Goal: Find specific page/section: Find specific page/section

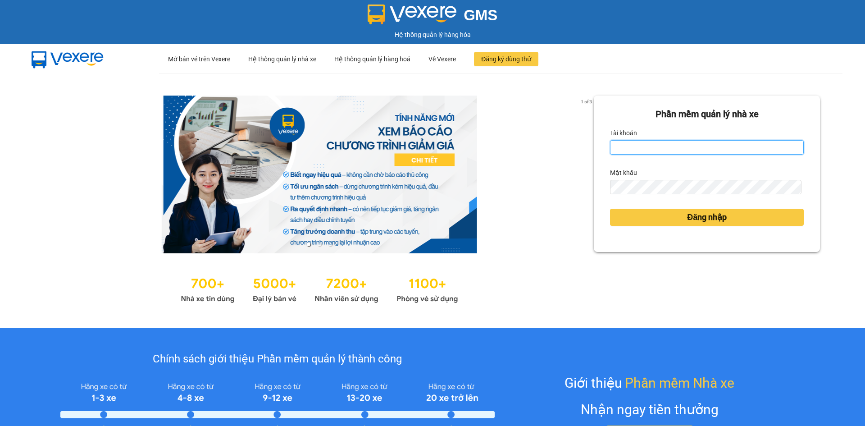
click at [696, 140] on input "Tài khoản" at bounding box center [707, 147] width 194 height 14
click at [619, 142] on input "Tài khoản" at bounding box center [707, 147] width 194 height 14
click at [644, 139] on div "Tài khoản" at bounding box center [707, 133] width 194 height 14
click at [644, 144] on input "Tài khoản" at bounding box center [707, 147] width 194 height 14
type input "ngocngan.thaibao"
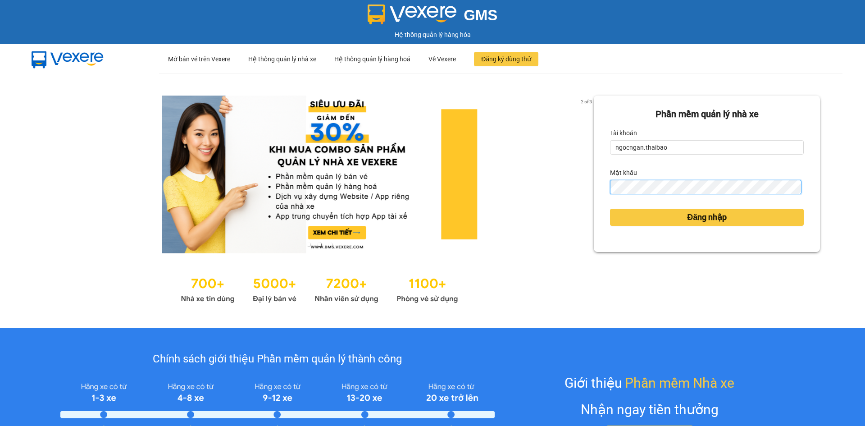
click at [610, 209] on button "Đăng nhập" at bounding box center [707, 217] width 194 height 17
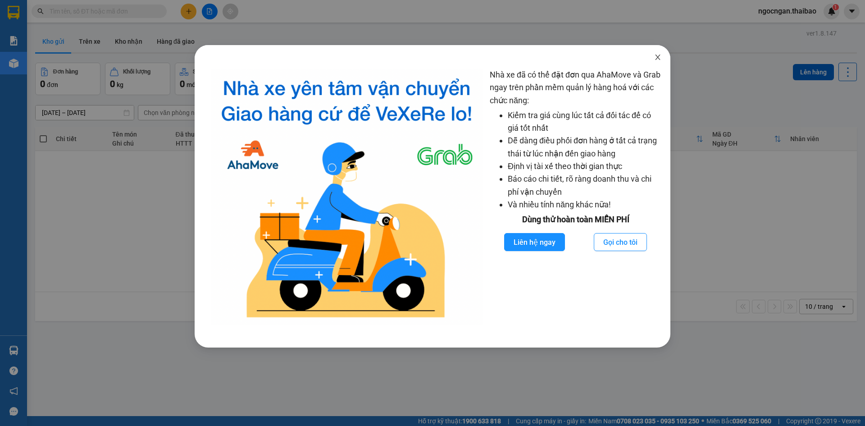
click at [654, 58] on span "Close" at bounding box center [657, 57] width 25 height 25
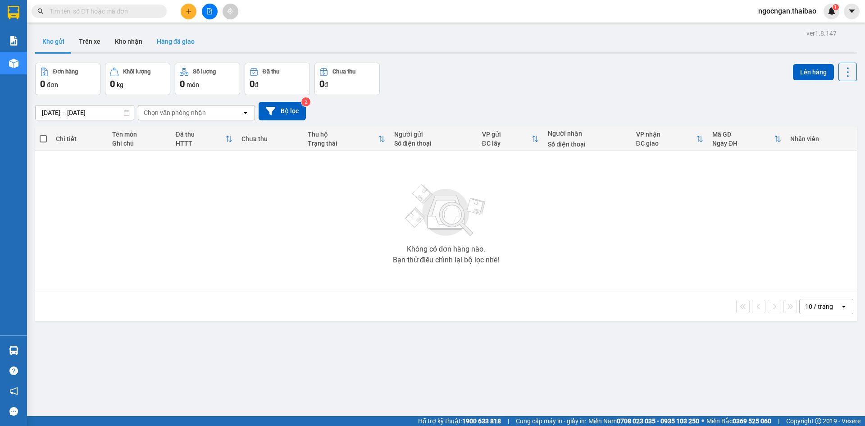
drag, startPoint x: 195, startPoint y: 43, endPoint x: 187, endPoint y: 43, distance: 8.6
click at [194, 43] on button "Hàng đã giao" at bounding box center [176, 42] width 52 height 22
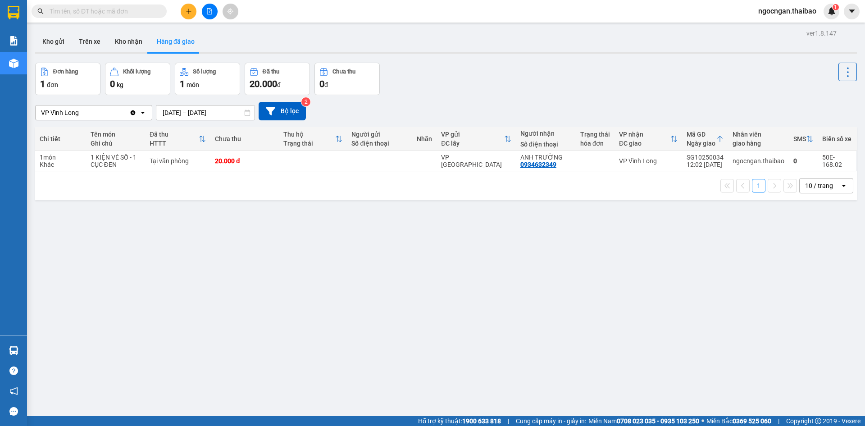
click at [126, 29] on div "ver 1.8.147 Kho gửi Trên xe Kho nhận Hàng đã giao Đơn hàng 1 đơn Khối lượng 0 k…" at bounding box center [446, 240] width 829 height 426
click at [130, 38] on button "Kho nhận" at bounding box center [129, 42] width 42 height 22
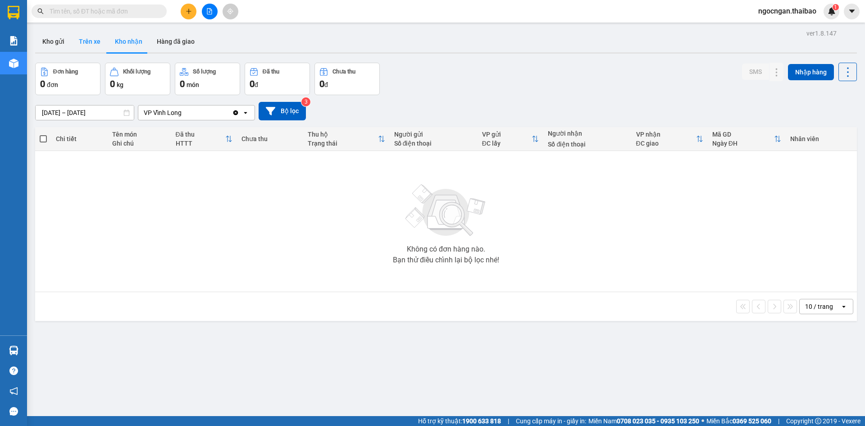
click at [84, 51] on button "Trên xe" at bounding box center [90, 42] width 36 height 22
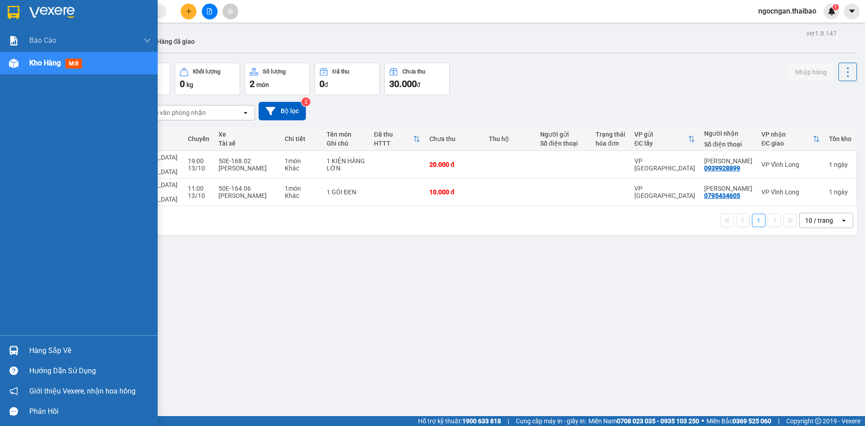
click at [33, 355] on div "Hàng sắp về" at bounding box center [90, 351] width 122 height 14
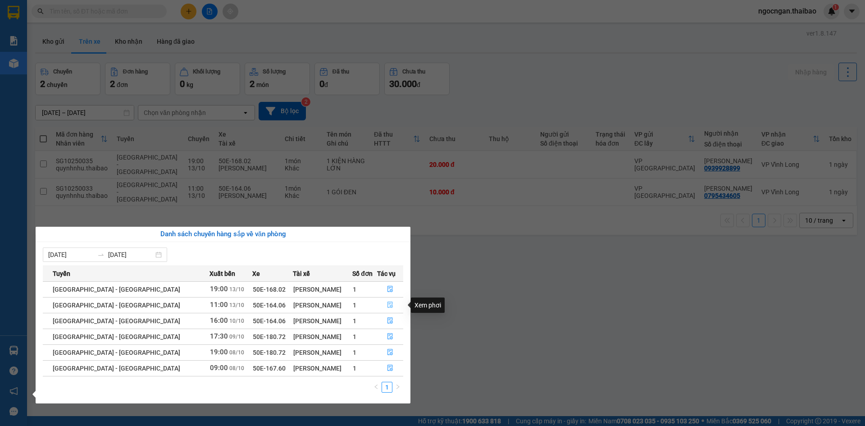
click at [387, 305] on icon "file-done" at bounding box center [390, 304] width 6 height 6
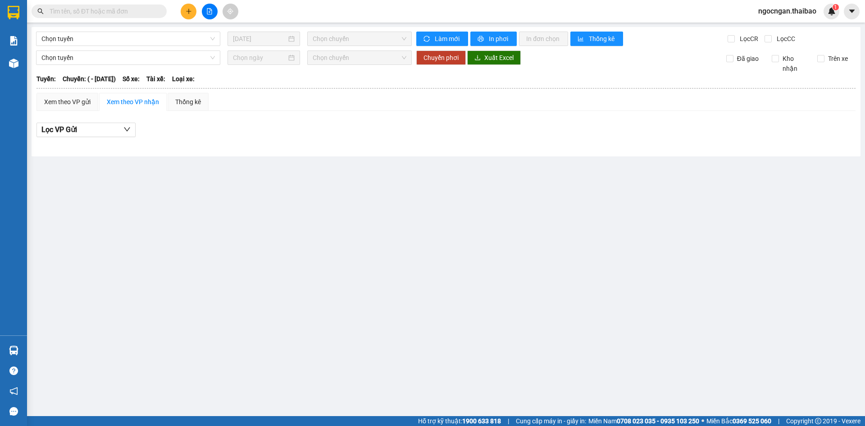
type input "[DATE]"
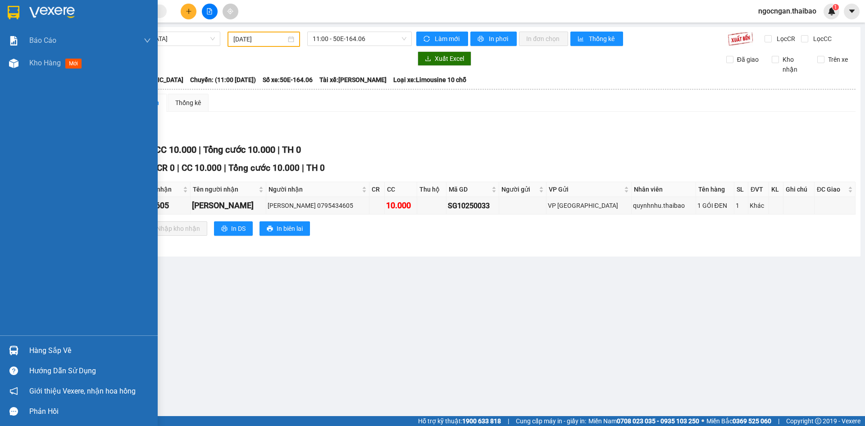
click at [36, 351] on div "Hàng sắp về" at bounding box center [90, 351] width 122 height 14
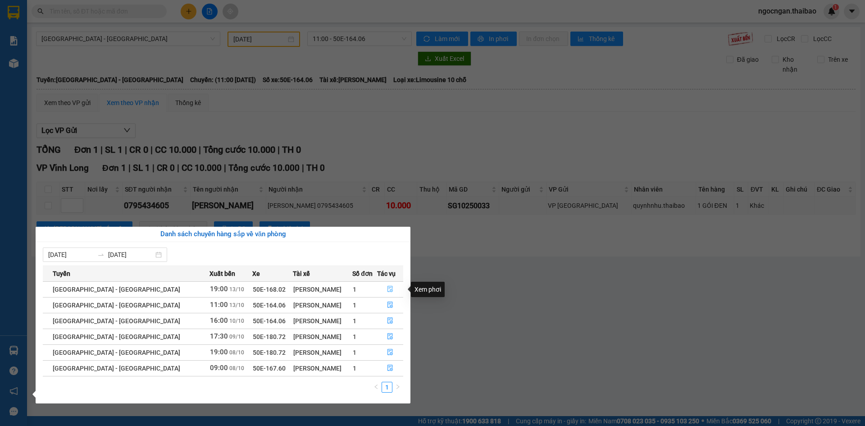
click at [387, 287] on icon "file-done" at bounding box center [390, 289] width 6 height 6
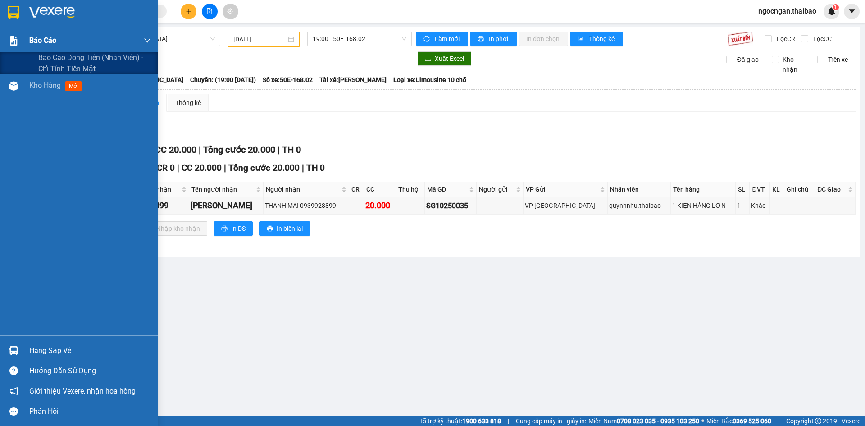
click at [28, 37] on div "Báo cáo" at bounding box center [79, 40] width 158 height 23
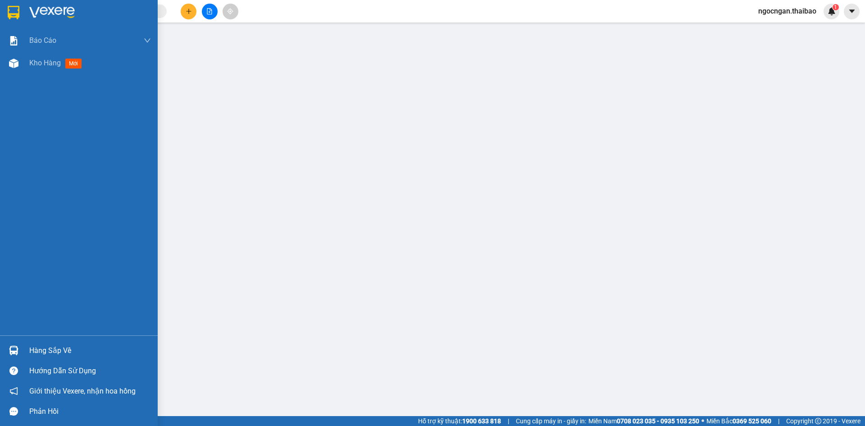
click at [32, 22] on div at bounding box center [79, 14] width 158 height 29
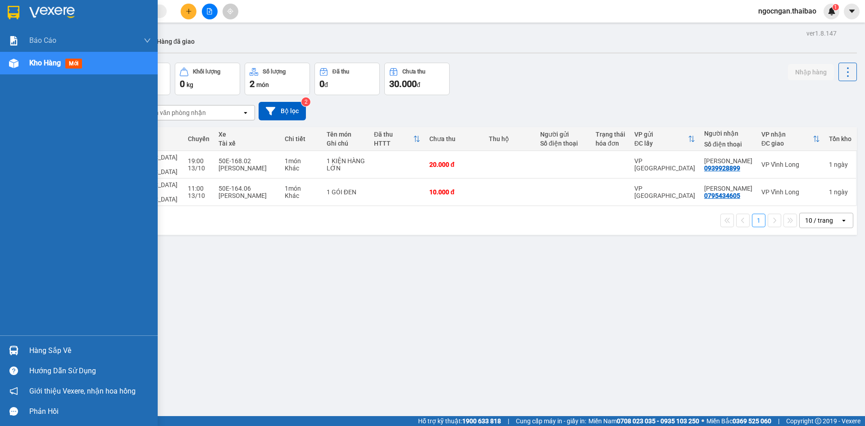
click at [22, 12] on div at bounding box center [79, 14] width 158 height 29
